Goal: Task Accomplishment & Management: Use online tool/utility

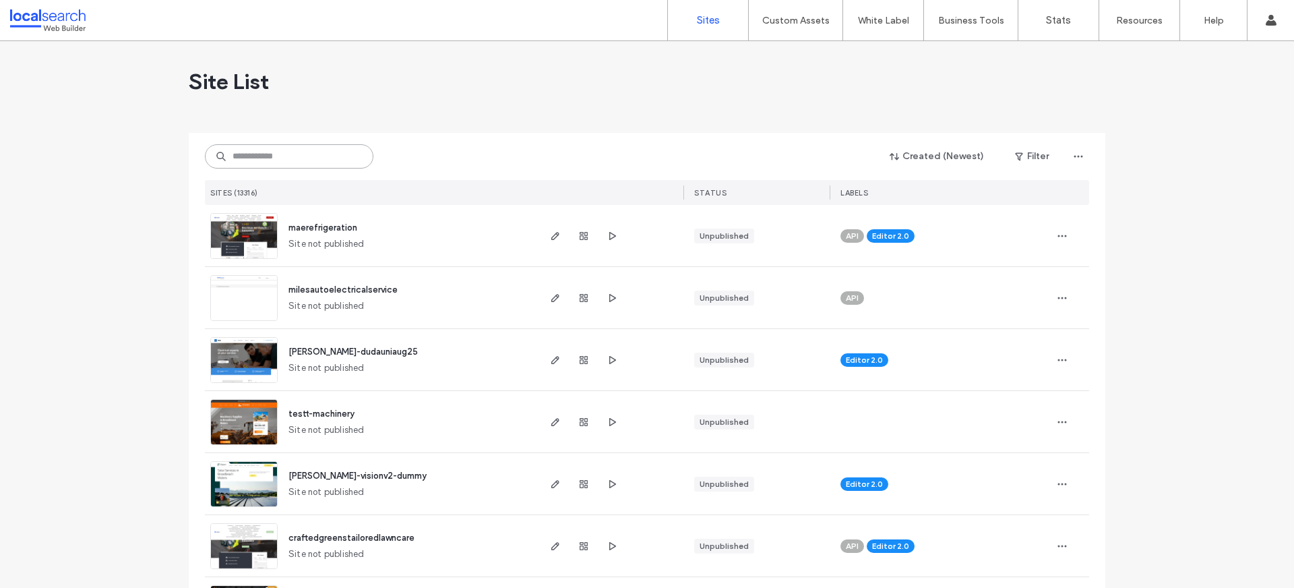
click at [291, 150] on input at bounding box center [289, 156] width 169 height 24
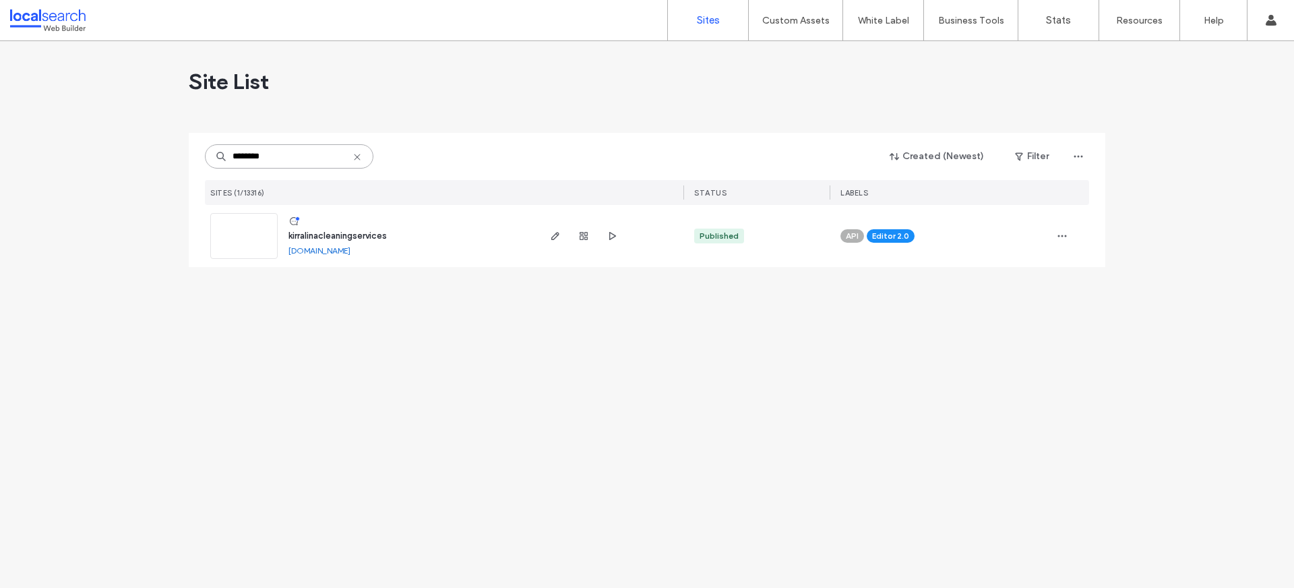
type input "********"
click at [223, 250] on link at bounding box center [243, 236] width 67 height 46
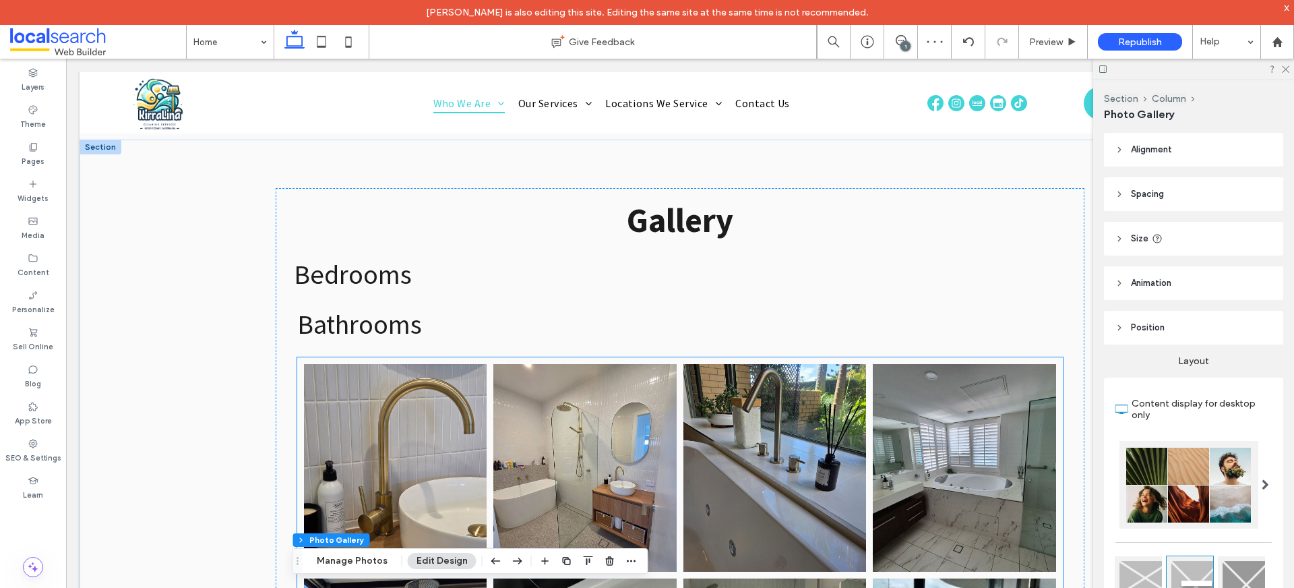
scroll to position [3008, 0]
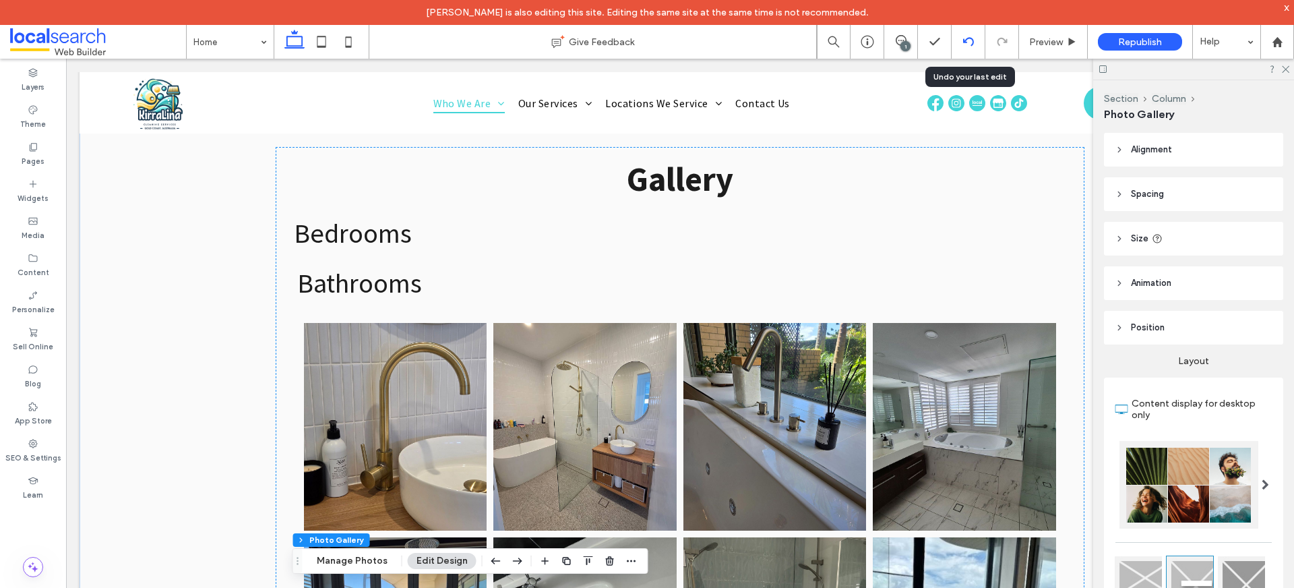
click at [959, 47] on div at bounding box center [968, 41] width 33 height 11
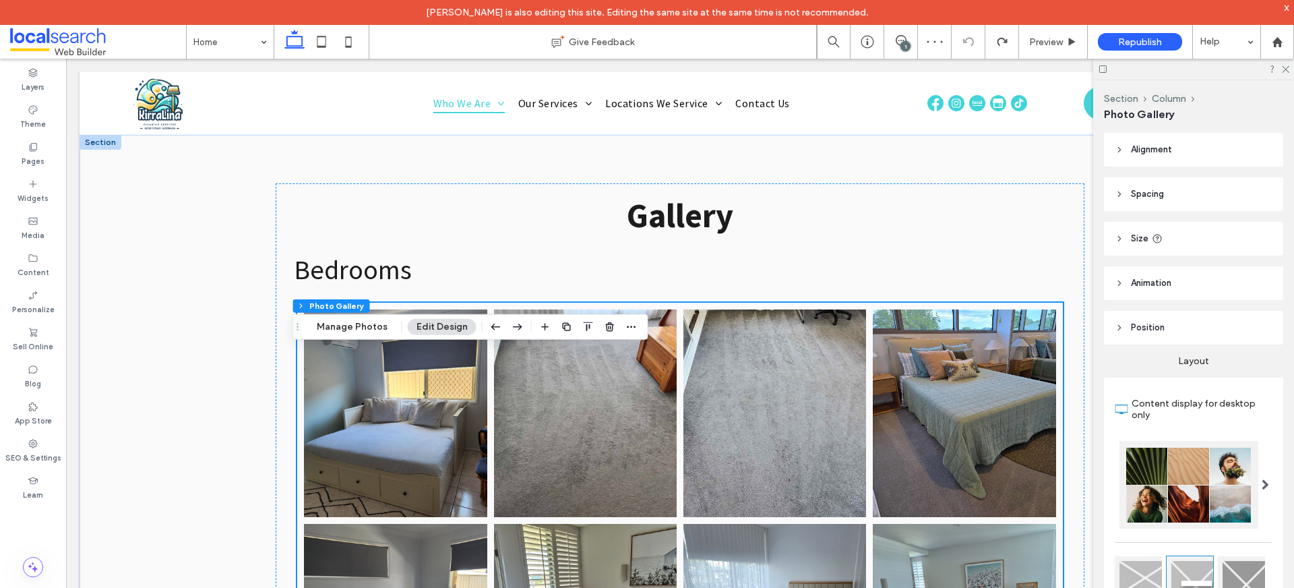
scroll to position [3023, 0]
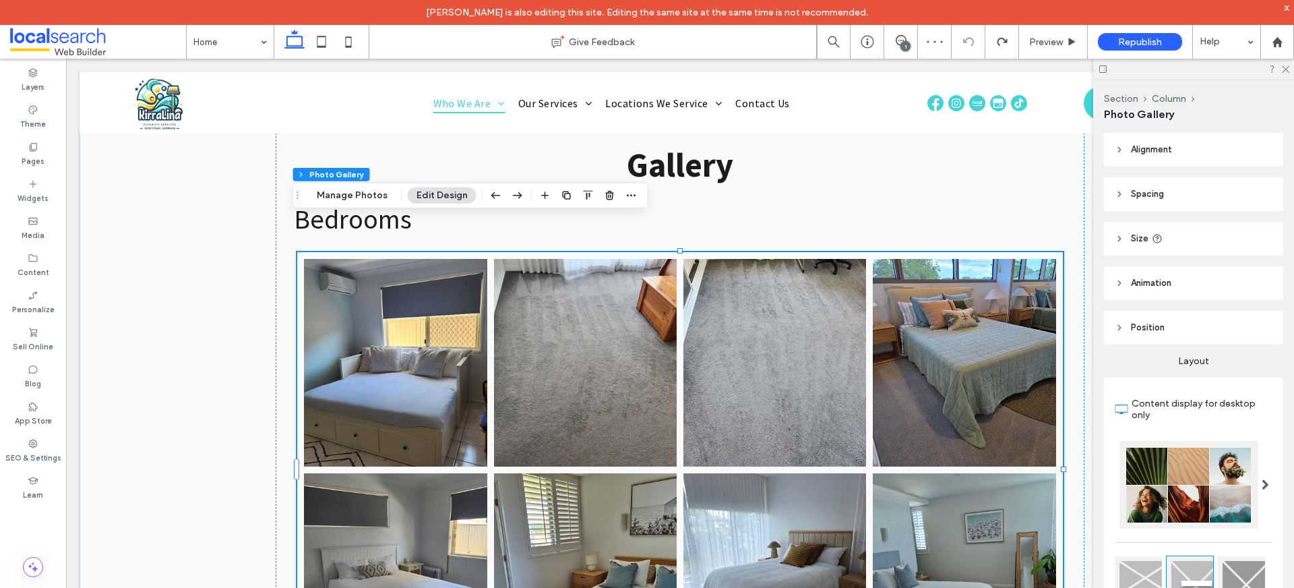
click at [371, 382] on link at bounding box center [396, 362] width 194 height 220
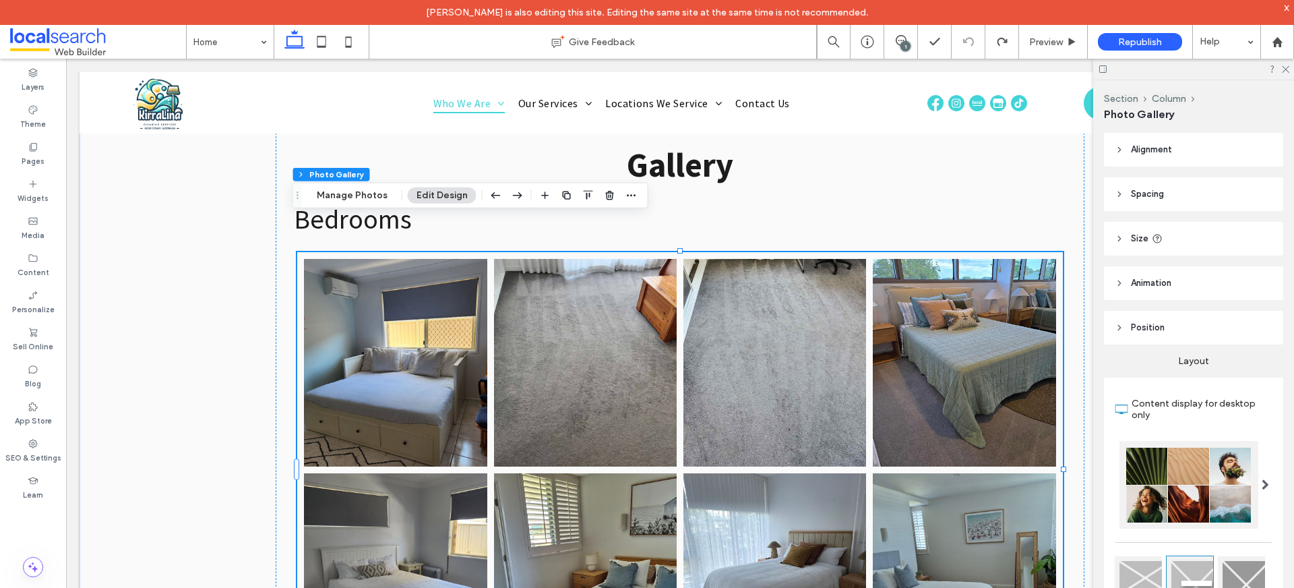
click at [1153, 286] on span "Animation" at bounding box center [1151, 282] width 40 height 13
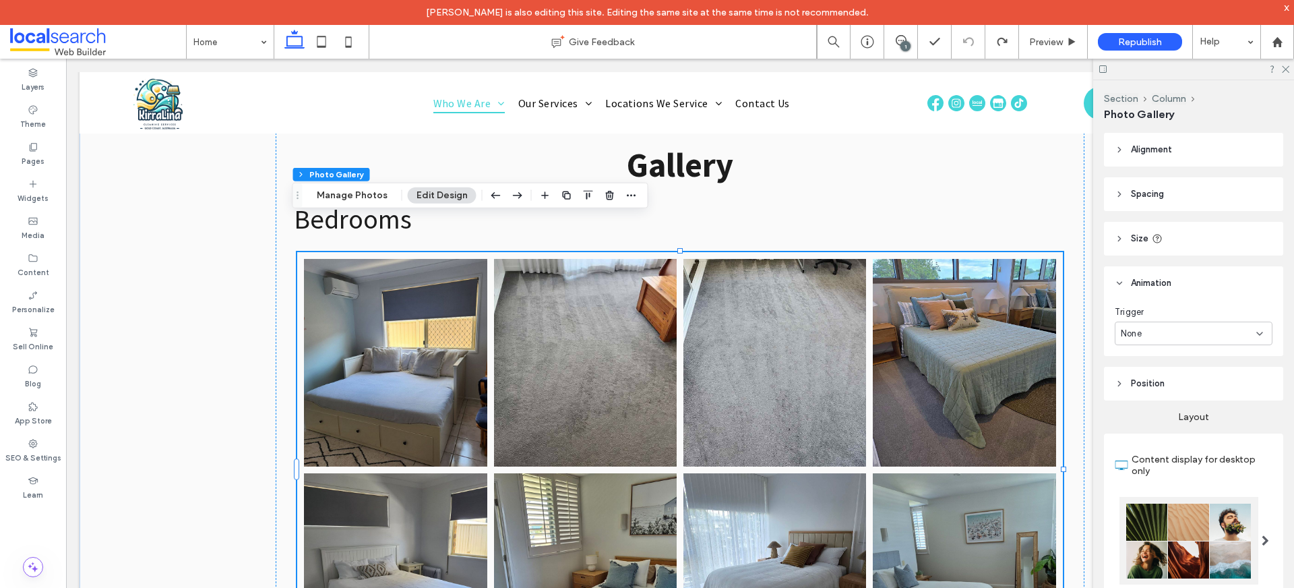
click at [1153, 276] on span "Animation" at bounding box center [1151, 282] width 40 height 13
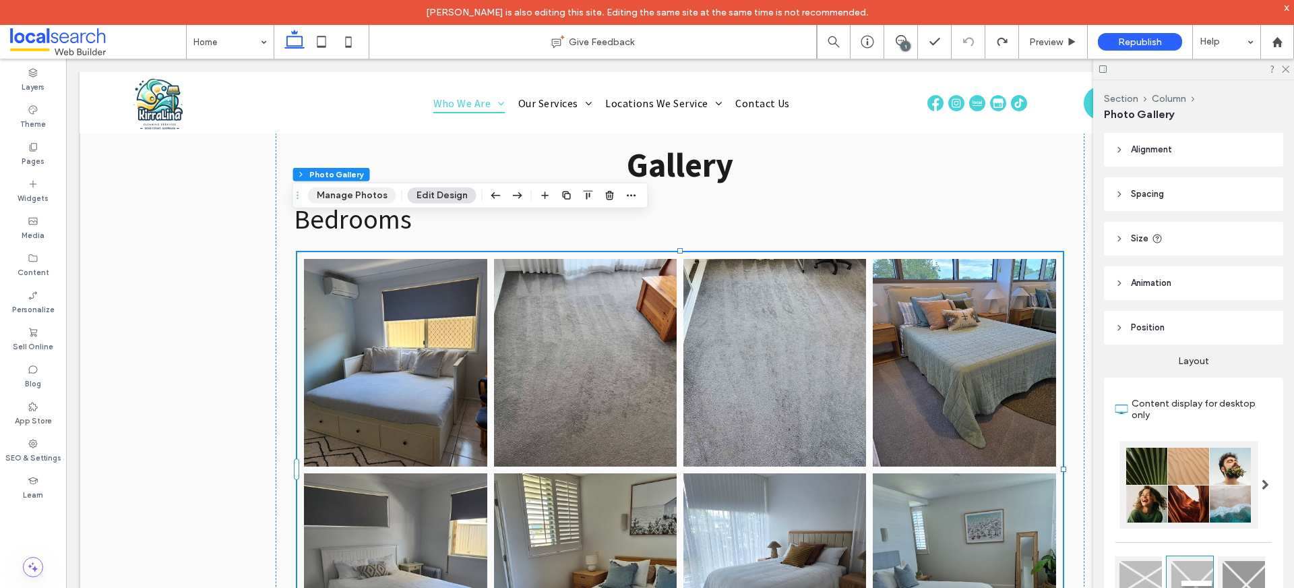
click at [361, 195] on button "Manage Photos" at bounding box center [352, 195] width 88 height 16
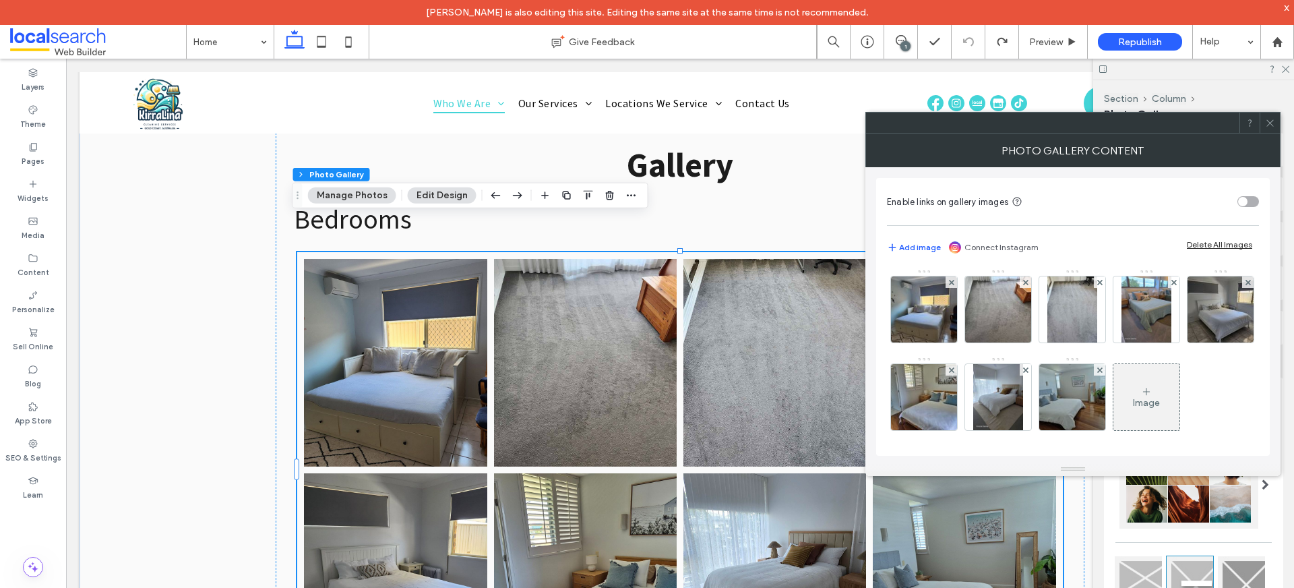
click at [1271, 119] on icon at bounding box center [1270, 123] width 10 height 10
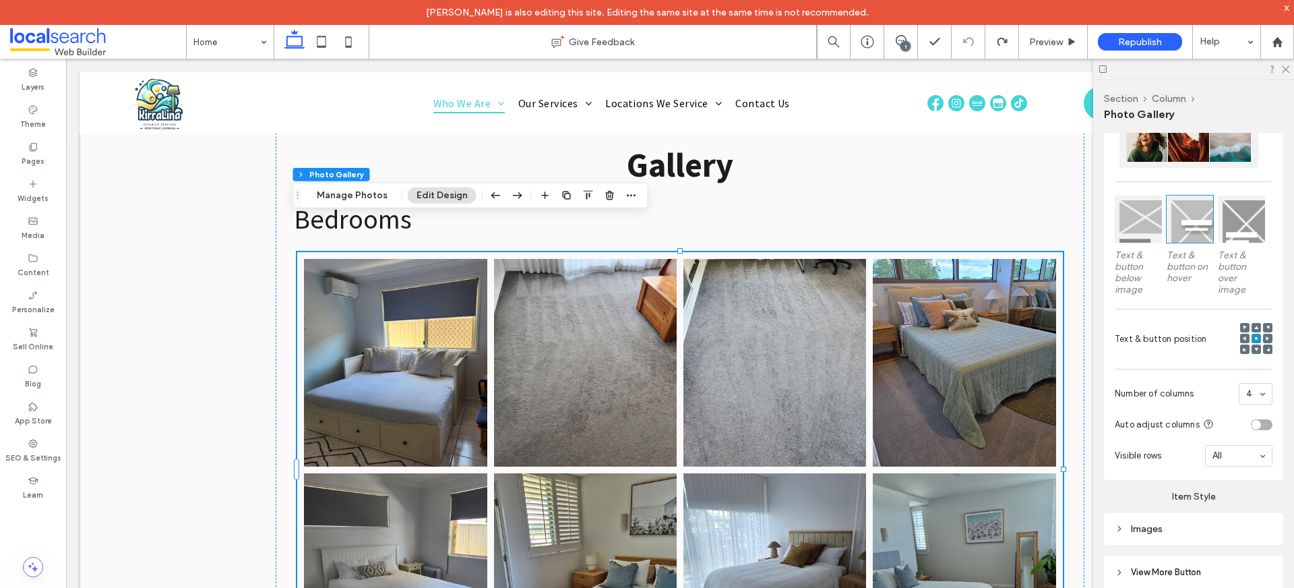
scroll to position [436, 0]
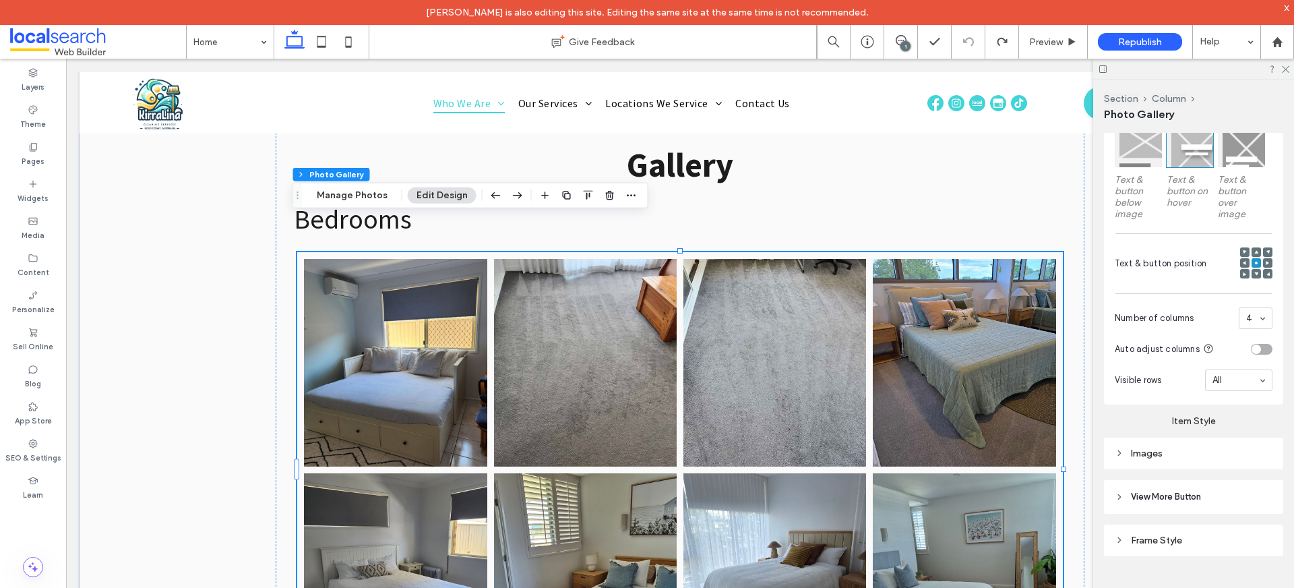
click at [1122, 448] on icon at bounding box center [1119, 452] width 9 height 9
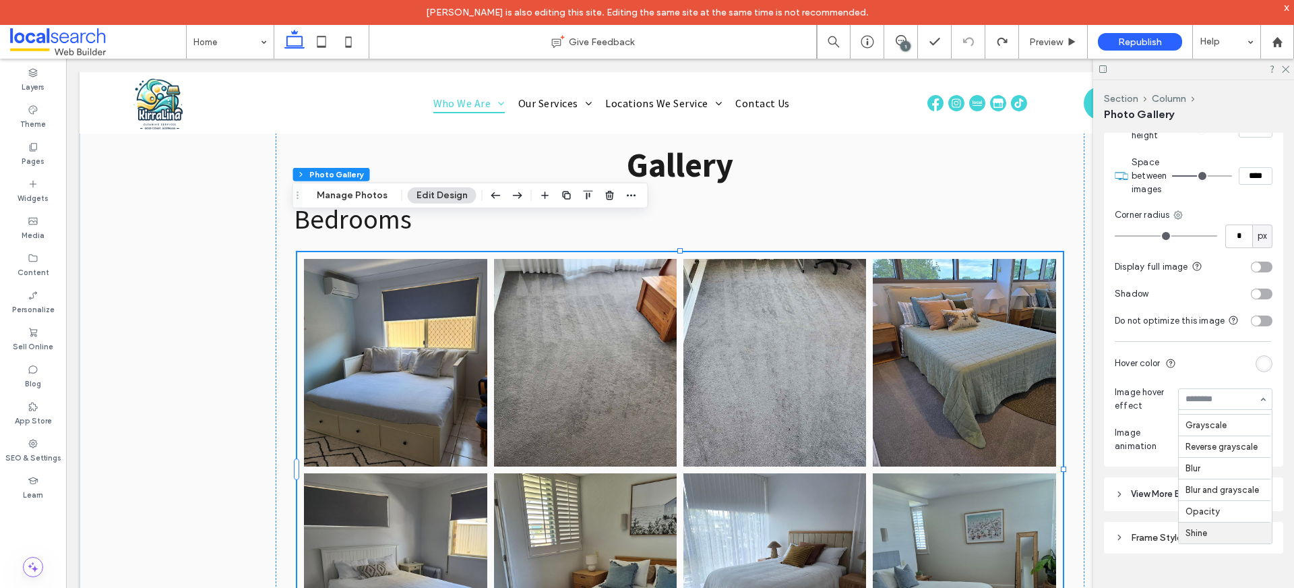
scroll to position [59, 0]
click at [1210, 390] on div at bounding box center [1225, 399] width 93 height 20
click at [1225, 393] on div at bounding box center [1225, 399] width 93 height 20
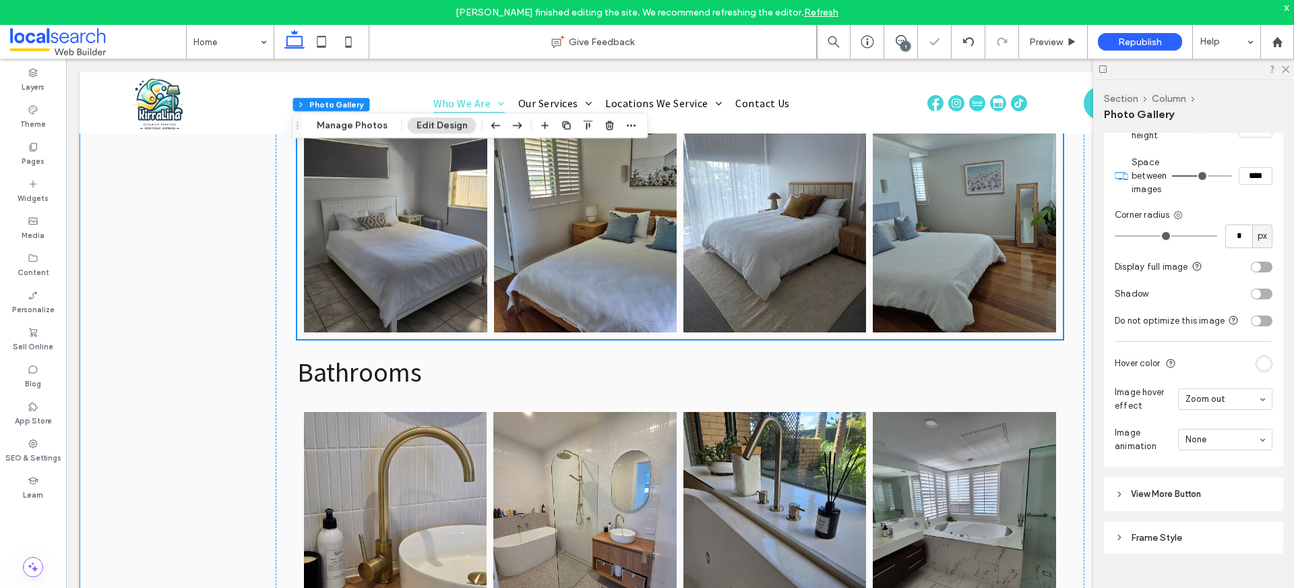
scroll to position [3486, 0]
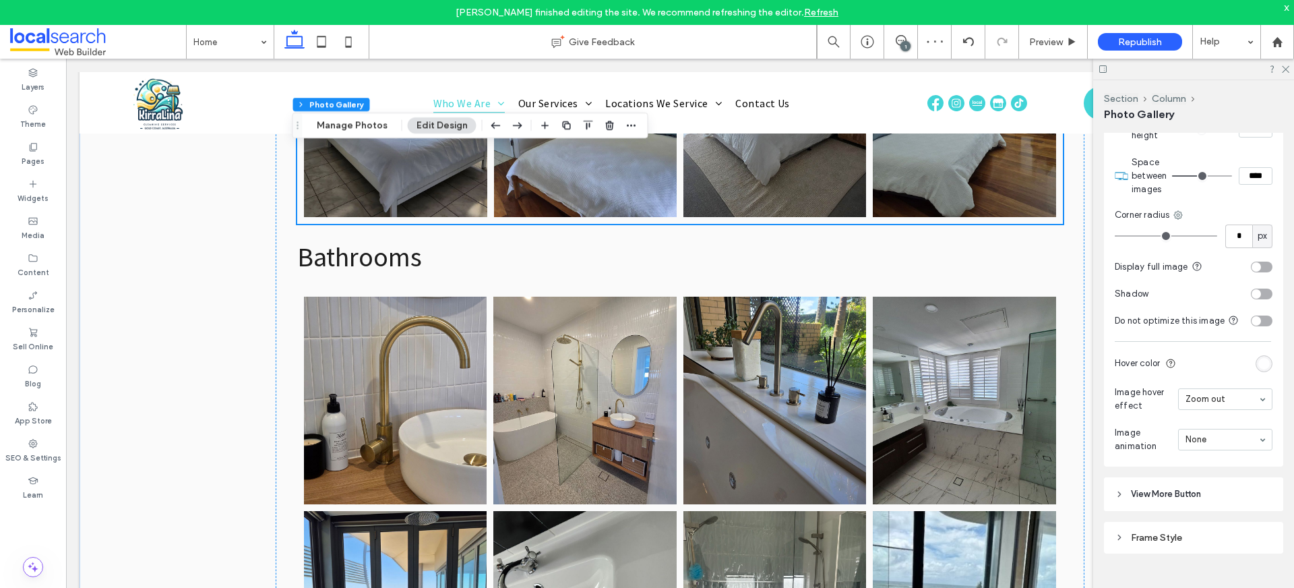
click at [1289, 69] on div at bounding box center [1193, 69] width 201 height 21
drag, startPoint x: 1287, startPoint y: 68, endPoint x: 1270, endPoint y: 75, distance: 19.0
click at [1287, 69] on icon at bounding box center [1285, 68] width 9 height 9
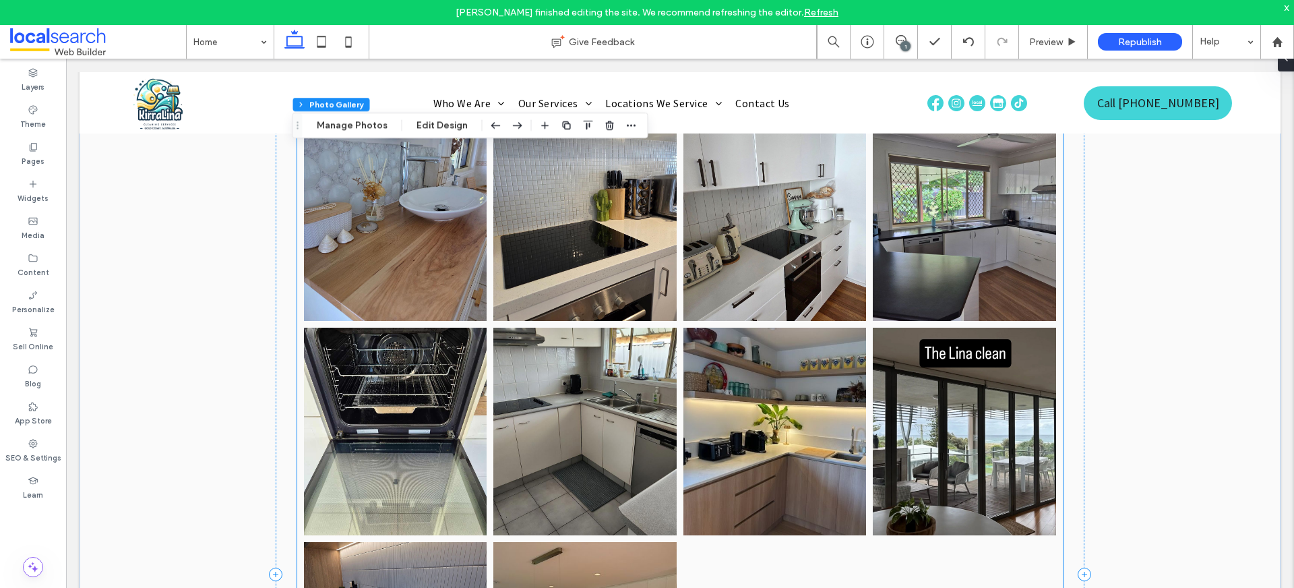
scroll to position [4397, 0]
